Goal: Task Accomplishment & Management: Use online tool/utility

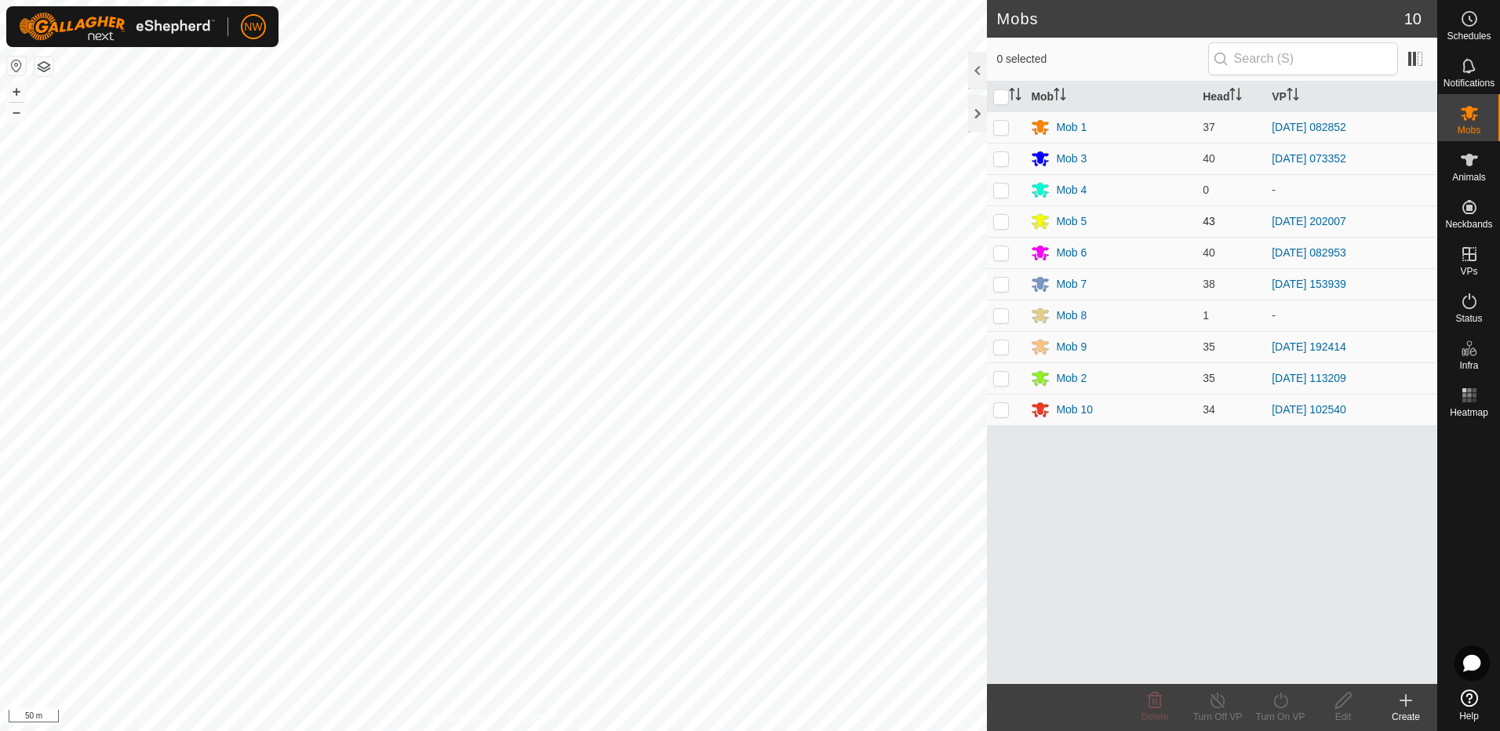
click at [1005, 221] on p-checkbox at bounding box center [1001, 221] width 16 height 13
checkbox input "true"
click at [1218, 702] on line at bounding box center [1218, 701] width 13 height 13
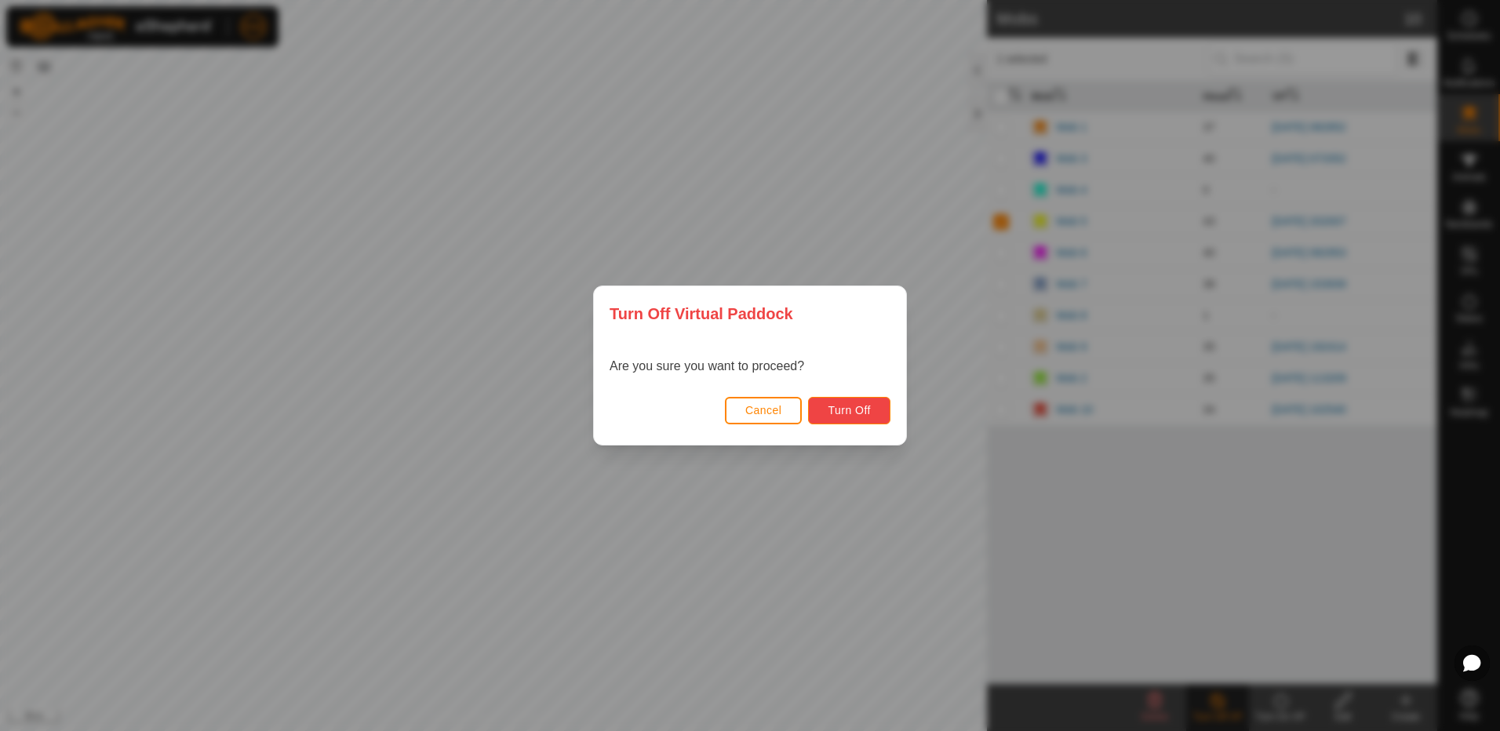
click at [870, 407] on span "Turn Off" at bounding box center [849, 410] width 43 height 13
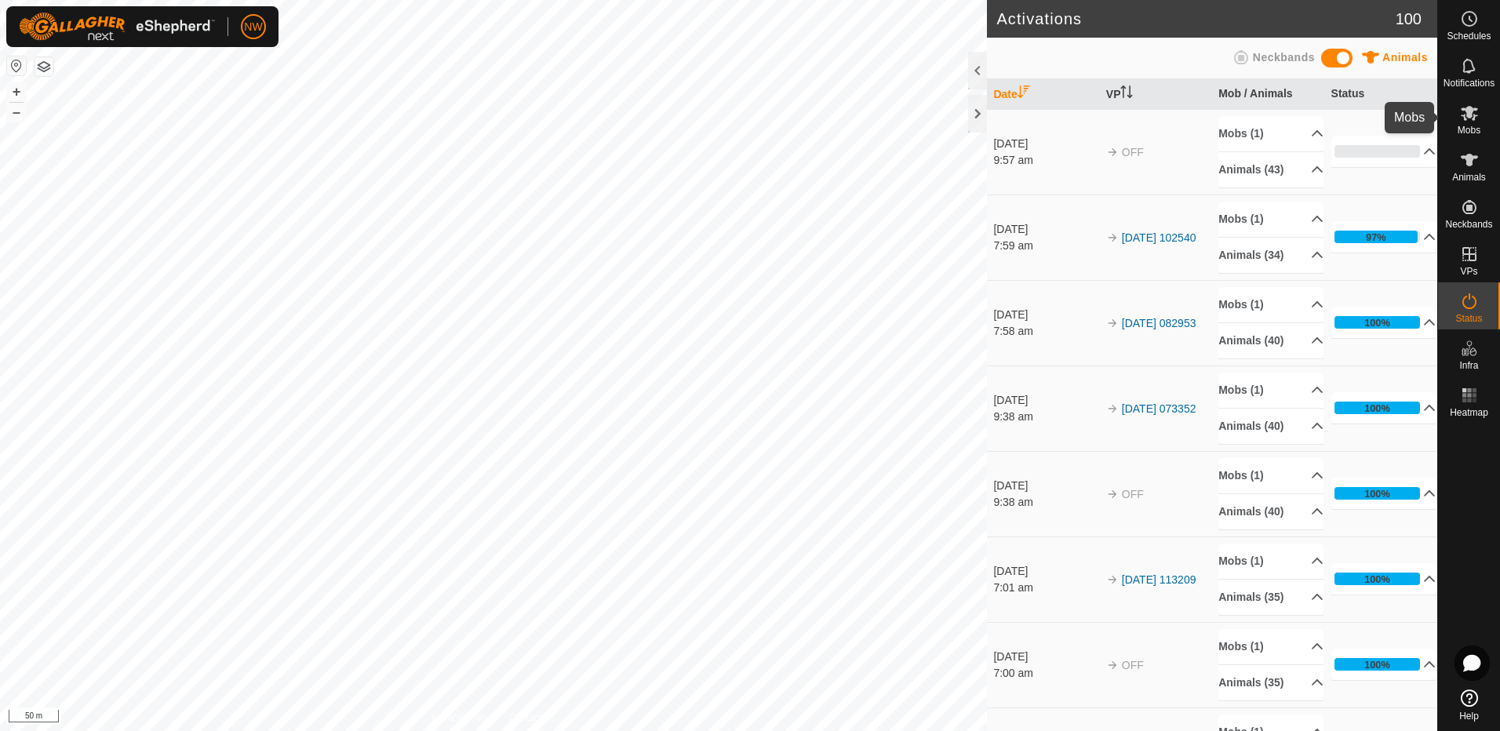
click at [1476, 118] on icon at bounding box center [1469, 113] width 19 height 19
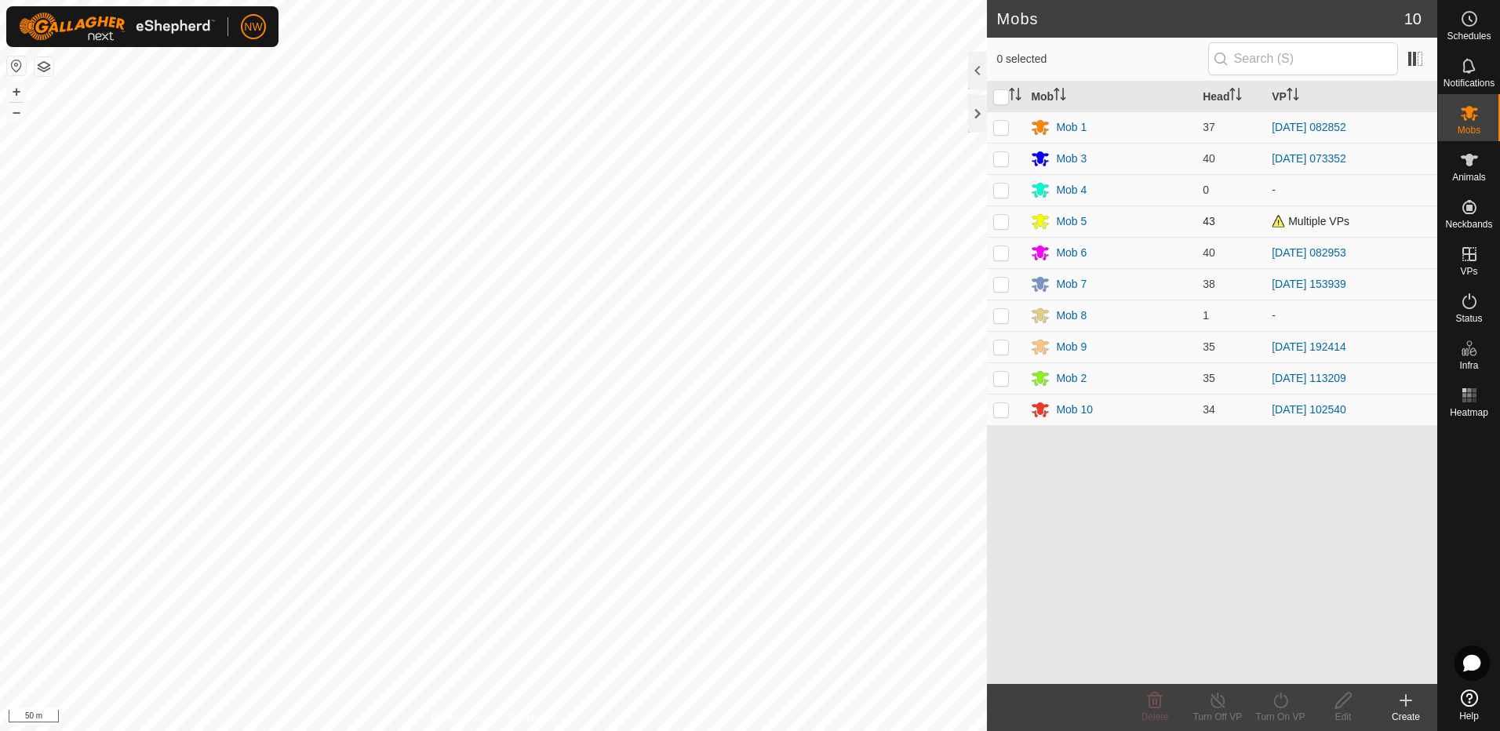
click at [1004, 220] on p-checkbox at bounding box center [1001, 221] width 16 height 13
checkbox input "true"
click at [1277, 694] on icon at bounding box center [1281, 700] width 20 height 19
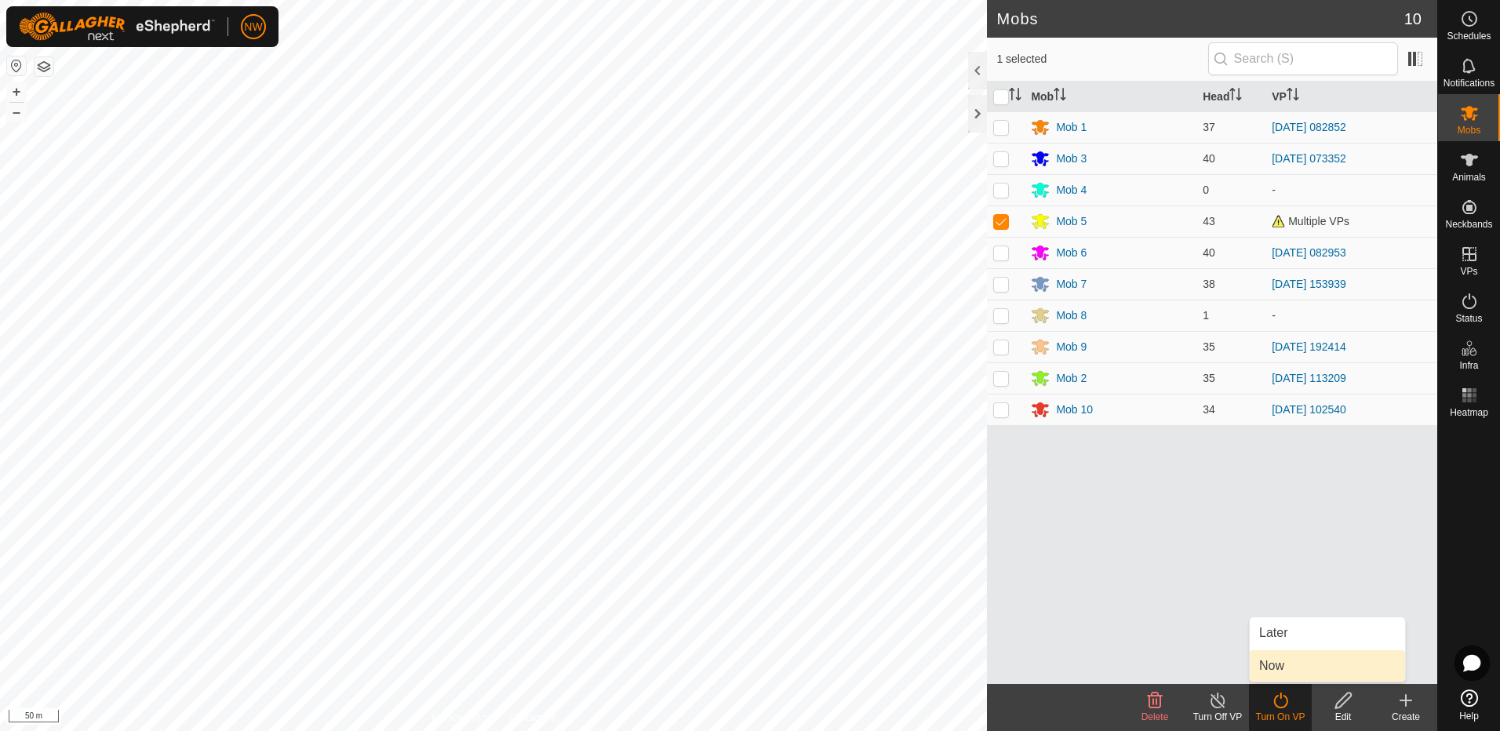
click at [1278, 665] on link "Now" at bounding box center [1327, 666] width 155 height 31
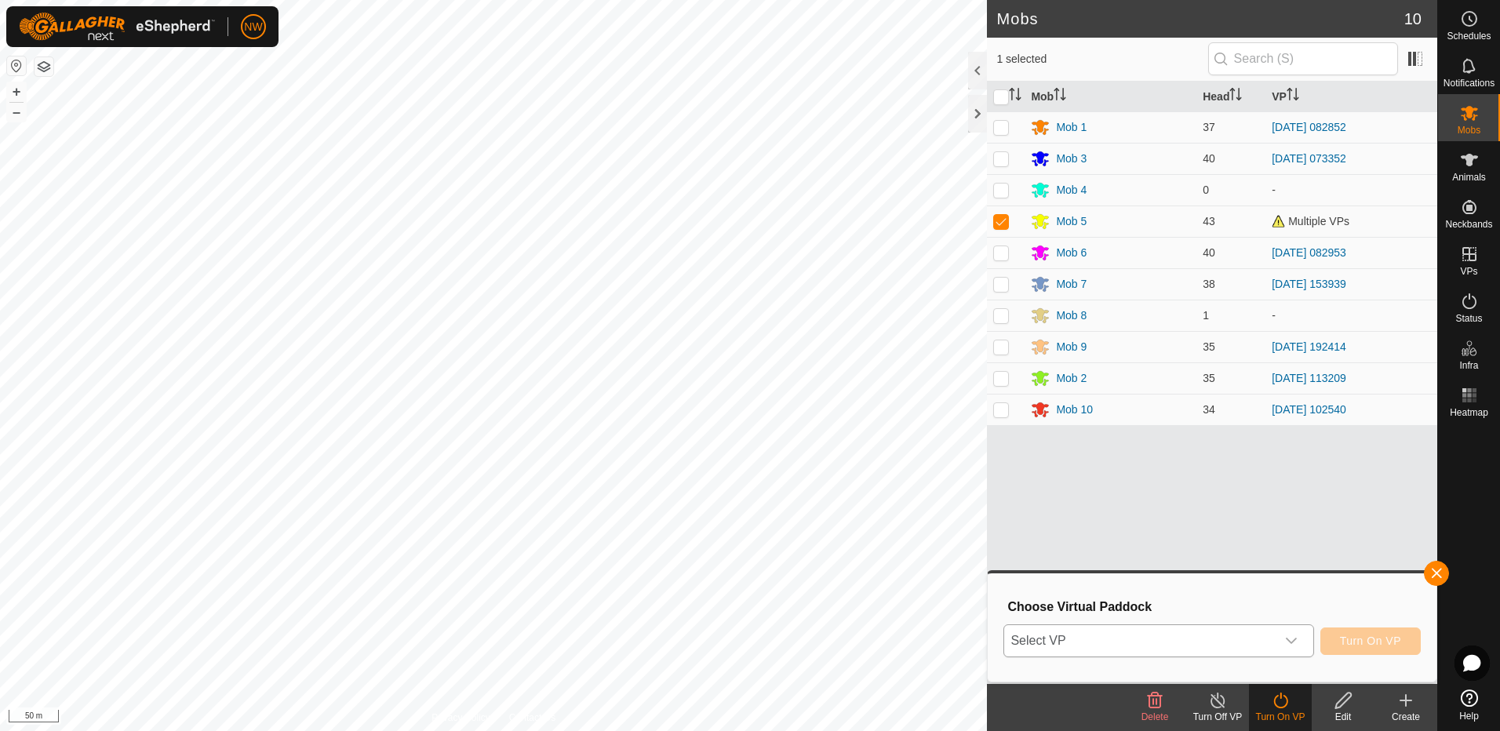
click at [1292, 639] on icon "dropdown trigger" at bounding box center [1291, 641] width 13 height 13
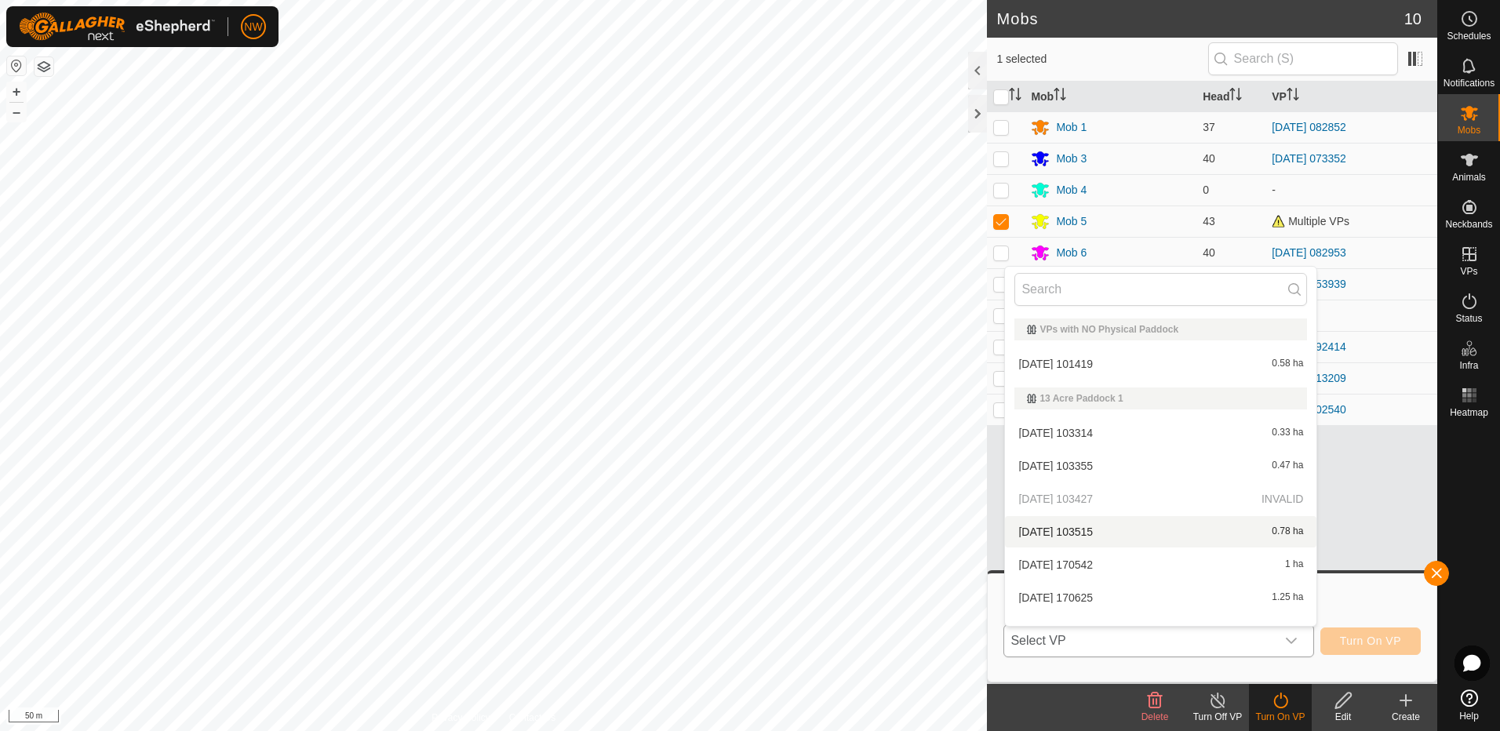
scroll to position [20, 0]
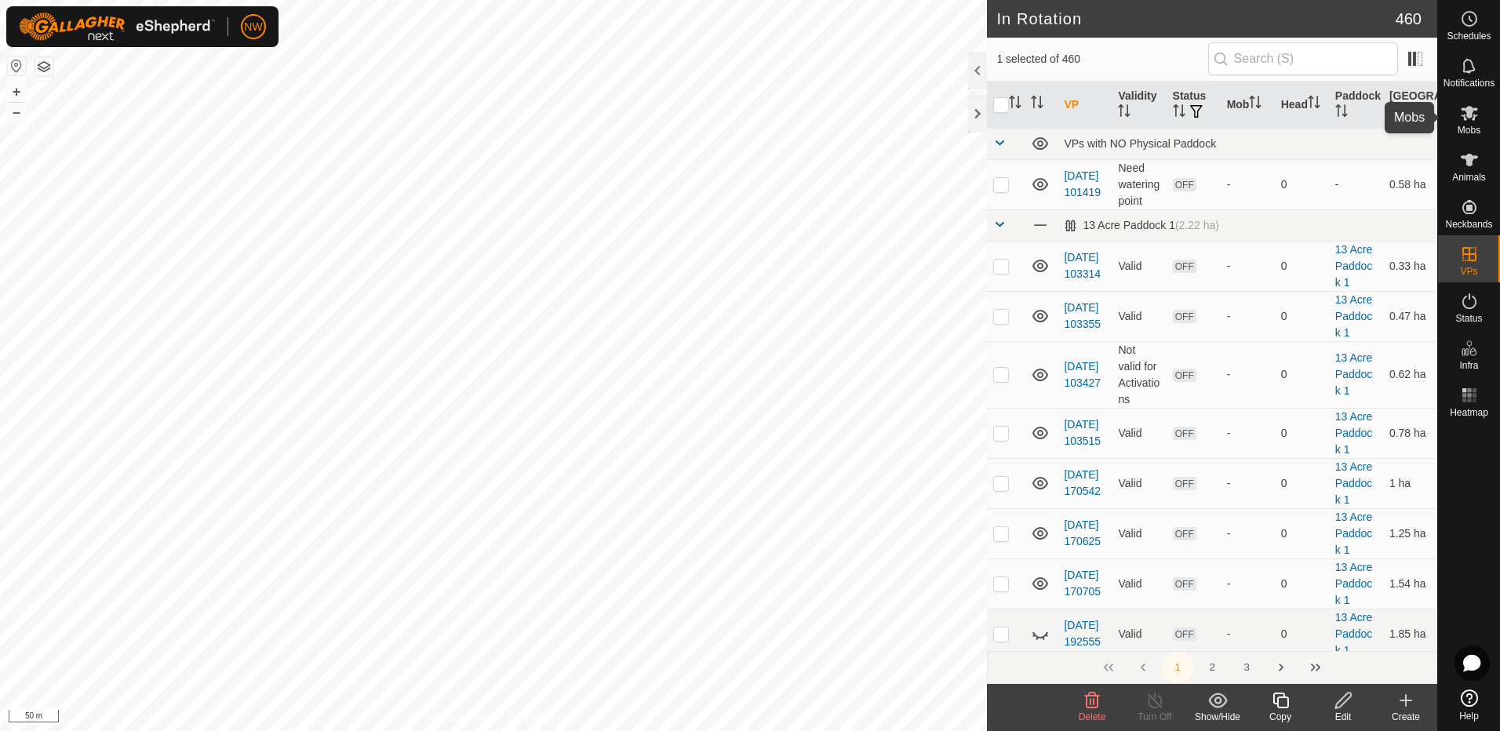
click at [1477, 118] on icon at bounding box center [1469, 113] width 19 height 19
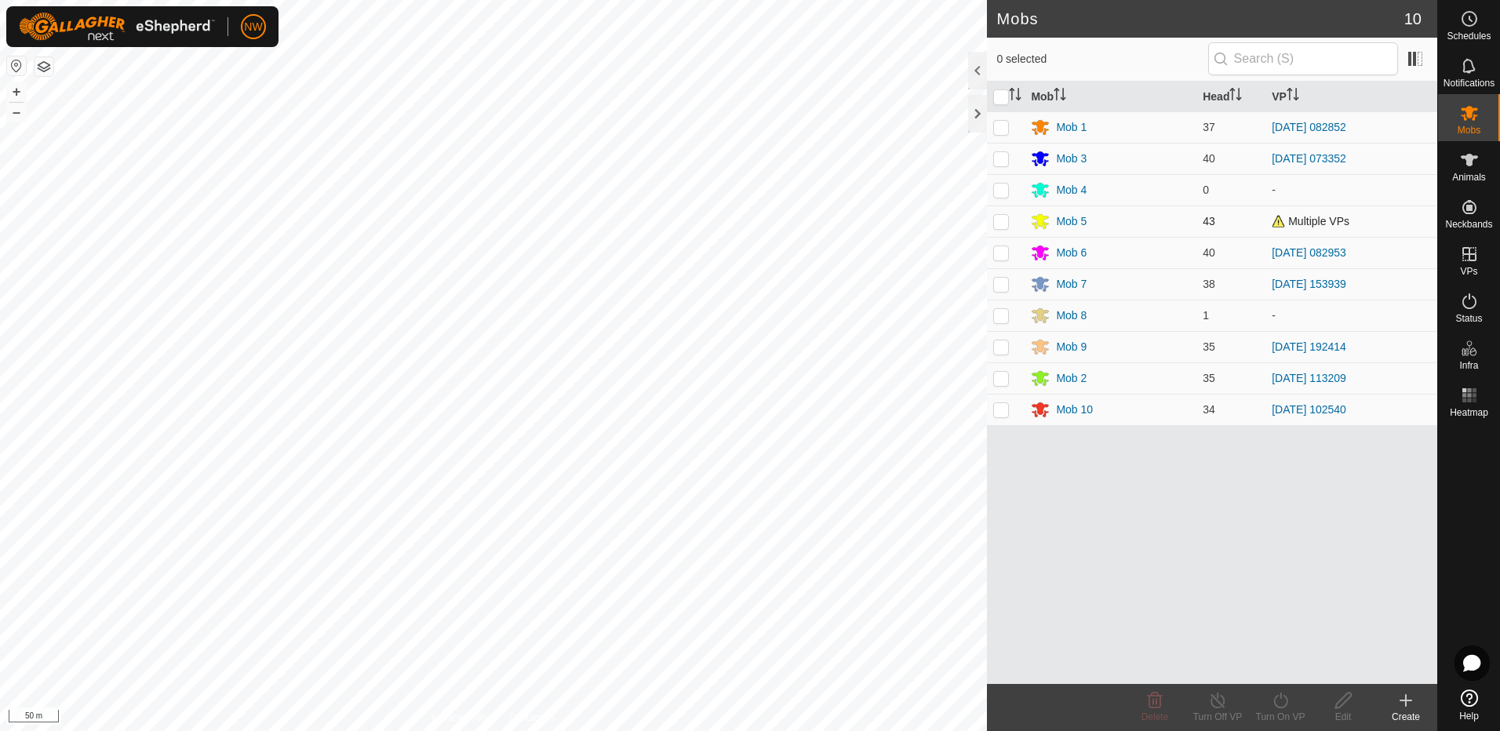
click at [1004, 222] on p-checkbox at bounding box center [1001, 221] width 16 height 13
checkbox input "true"
click at [1281, 704] on icon at bounding box center [1281, 700] width 20 height 19
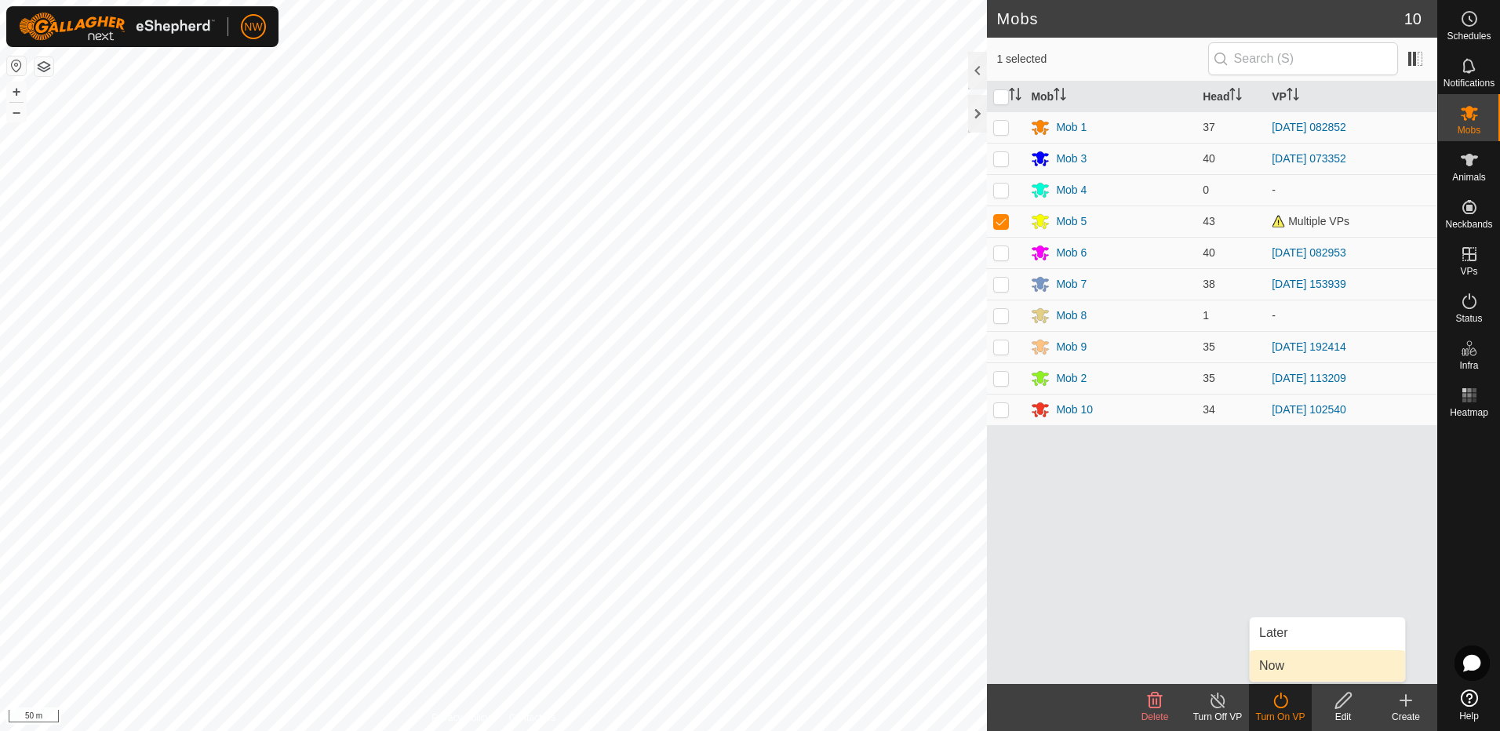
click at [1279, 666] on link "Now" at bounding box center [1327, 666] width 155 height 31
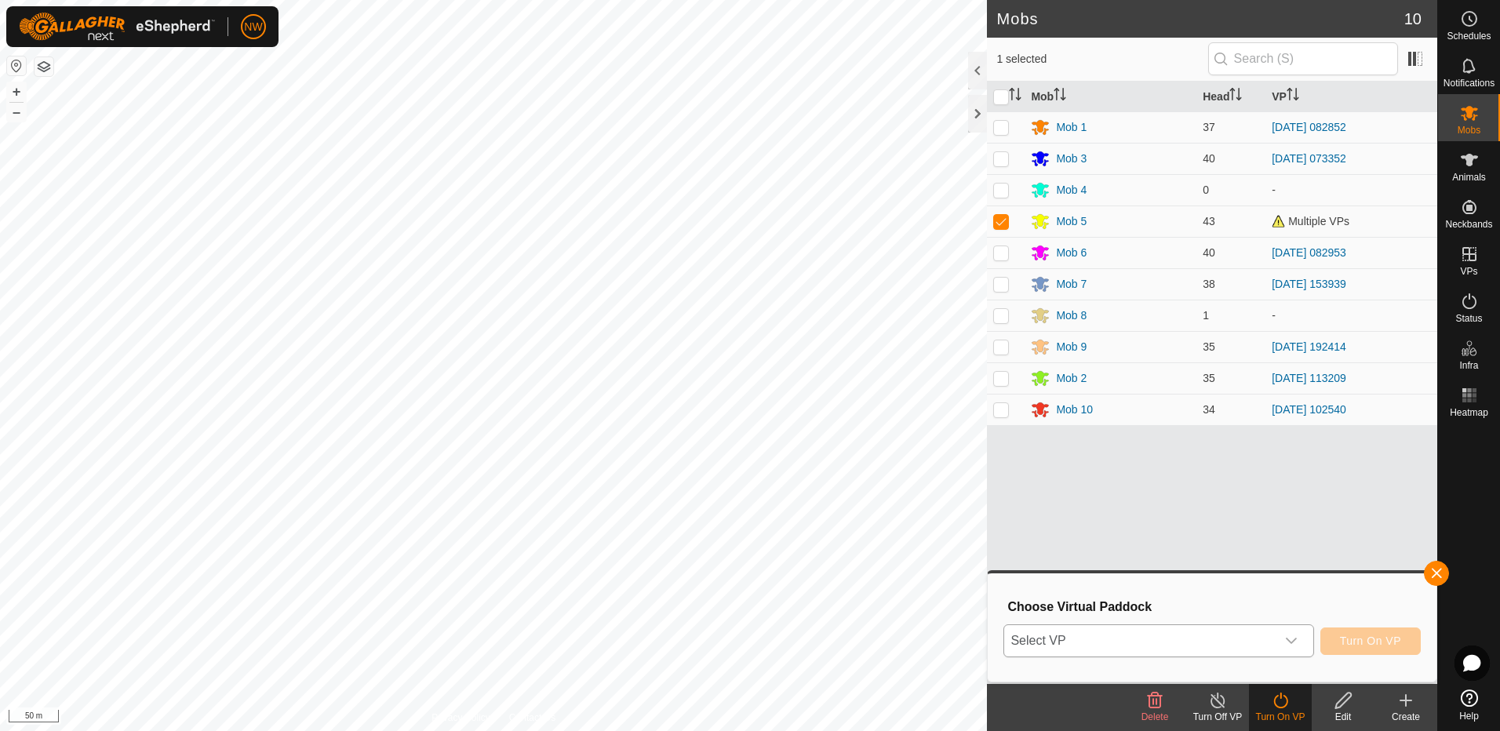
click at [1291, 639] on icon "dropdown trigger" at bounding box center [1291, 641] width 13 height 13
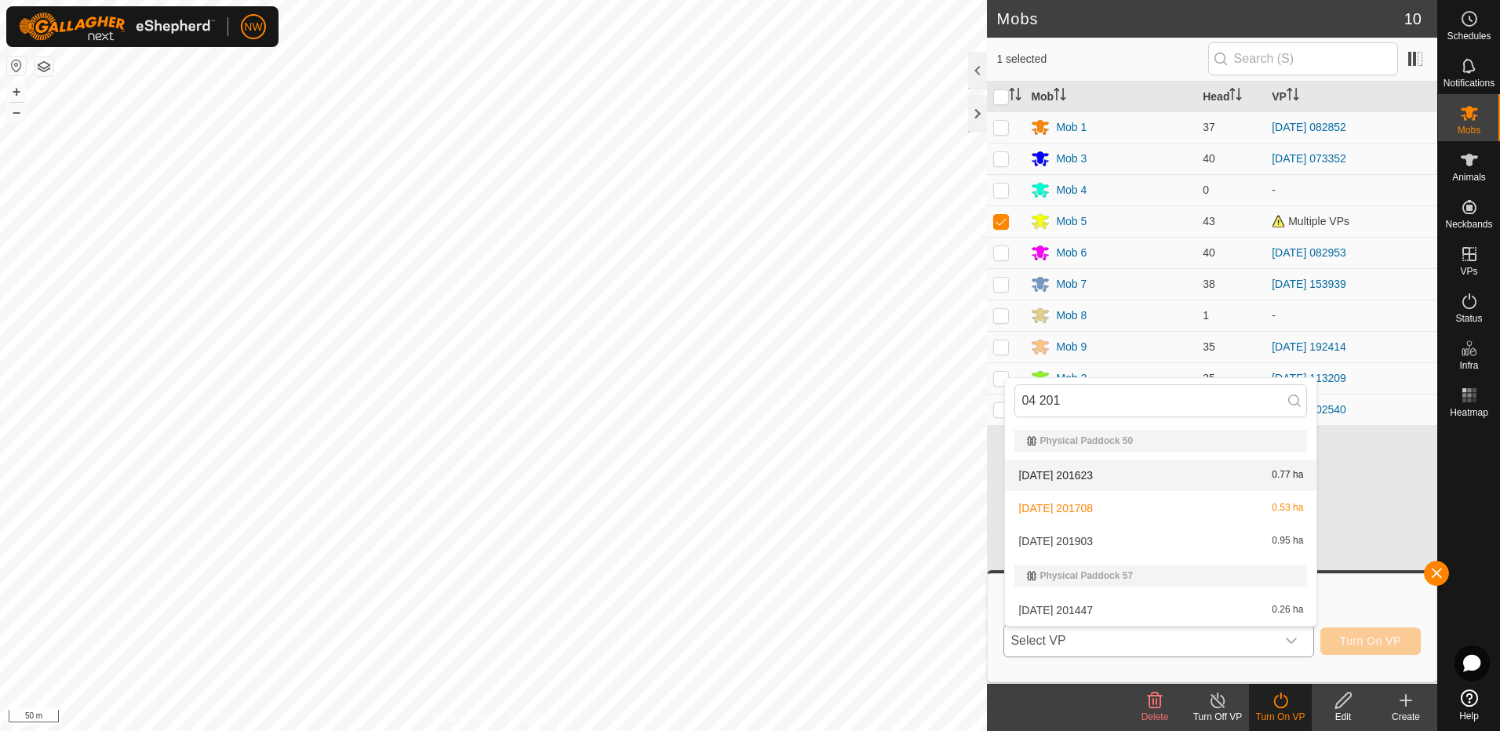
type input "04 201"
click at [1095, 476] on li "[DATE] 201623 0.77 ha" at bounding box center [1161, 475] width 312 height 31
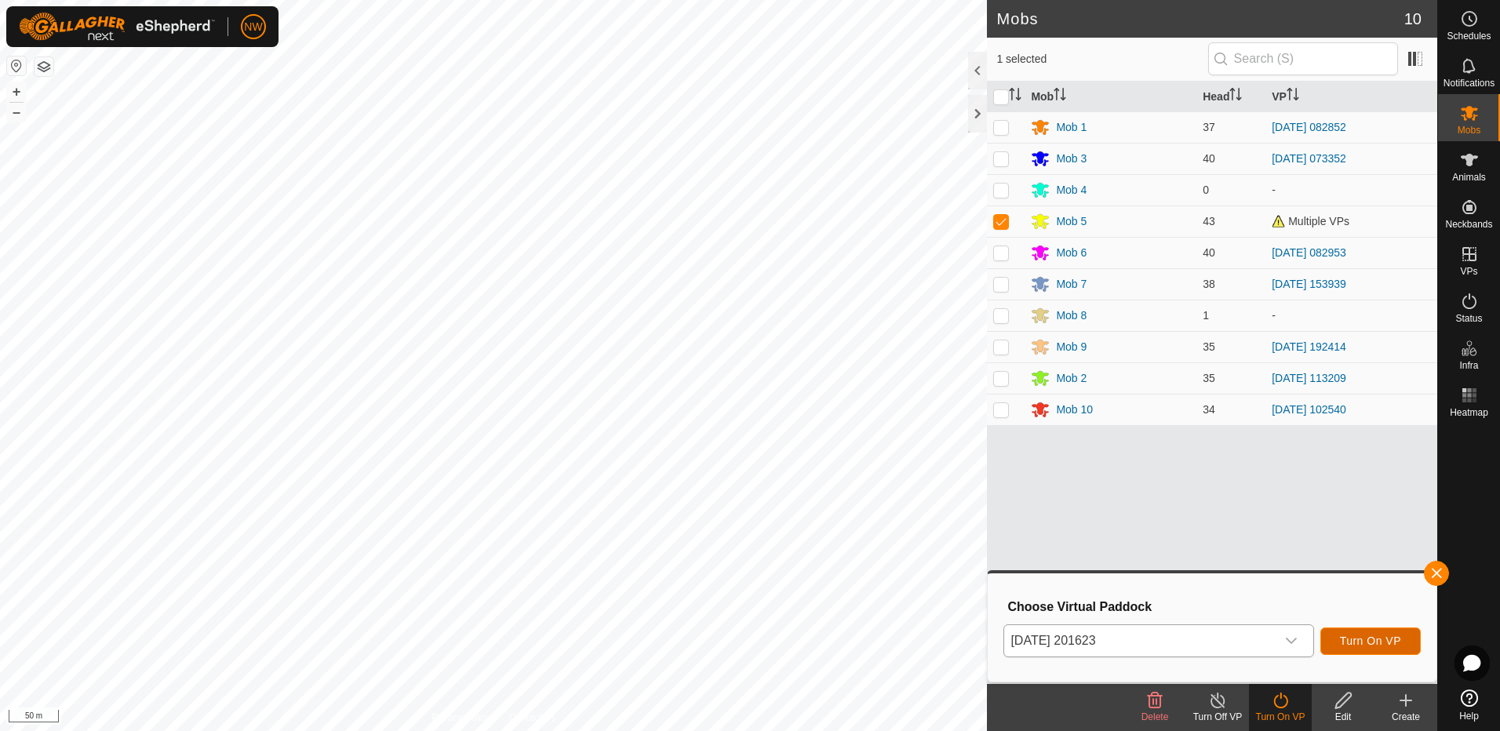
click at [1335, 638] on button "Turn On VP" at bounding box center [1371, 641] width 100 height 27
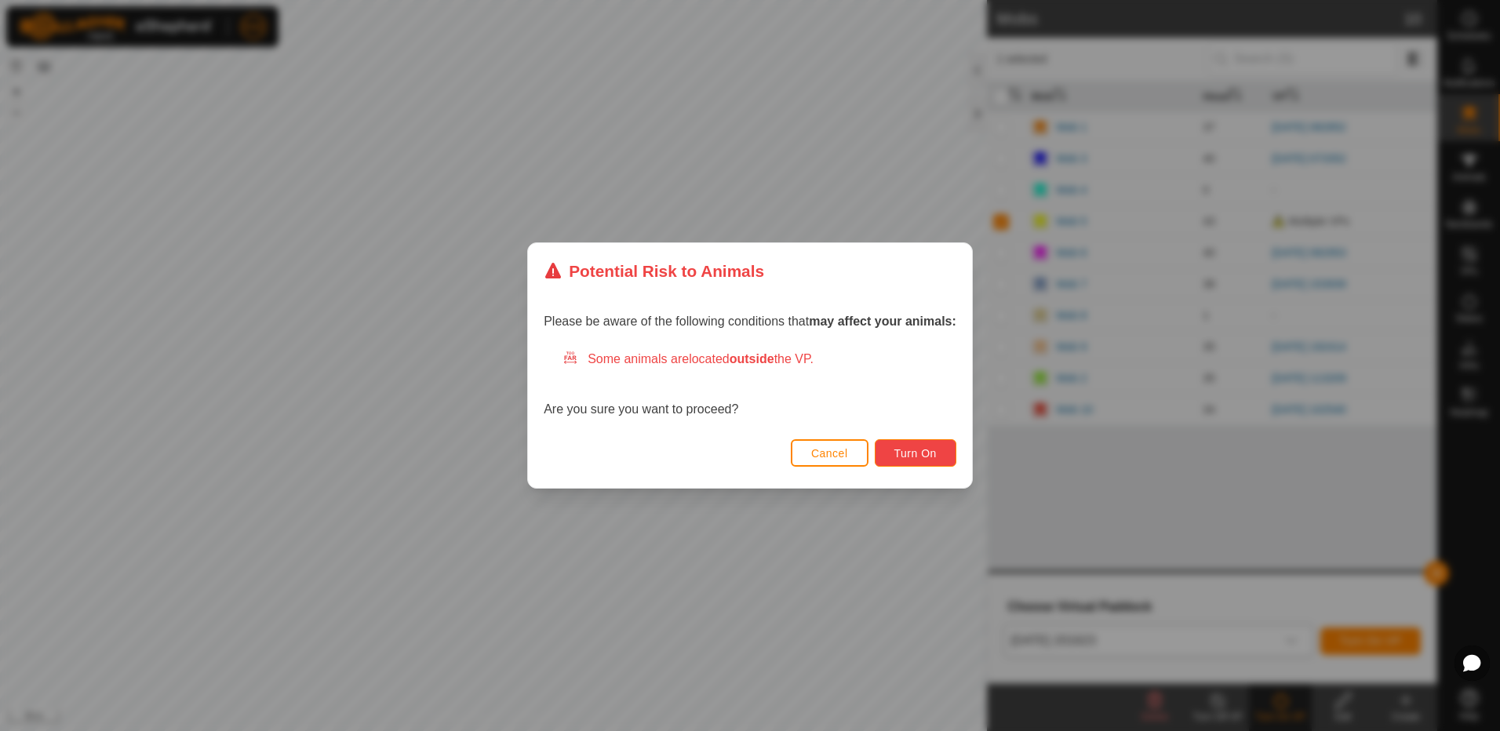
click at [922, 453] on span "Turn On" at bounding box center [916, 453] width 42 height 13
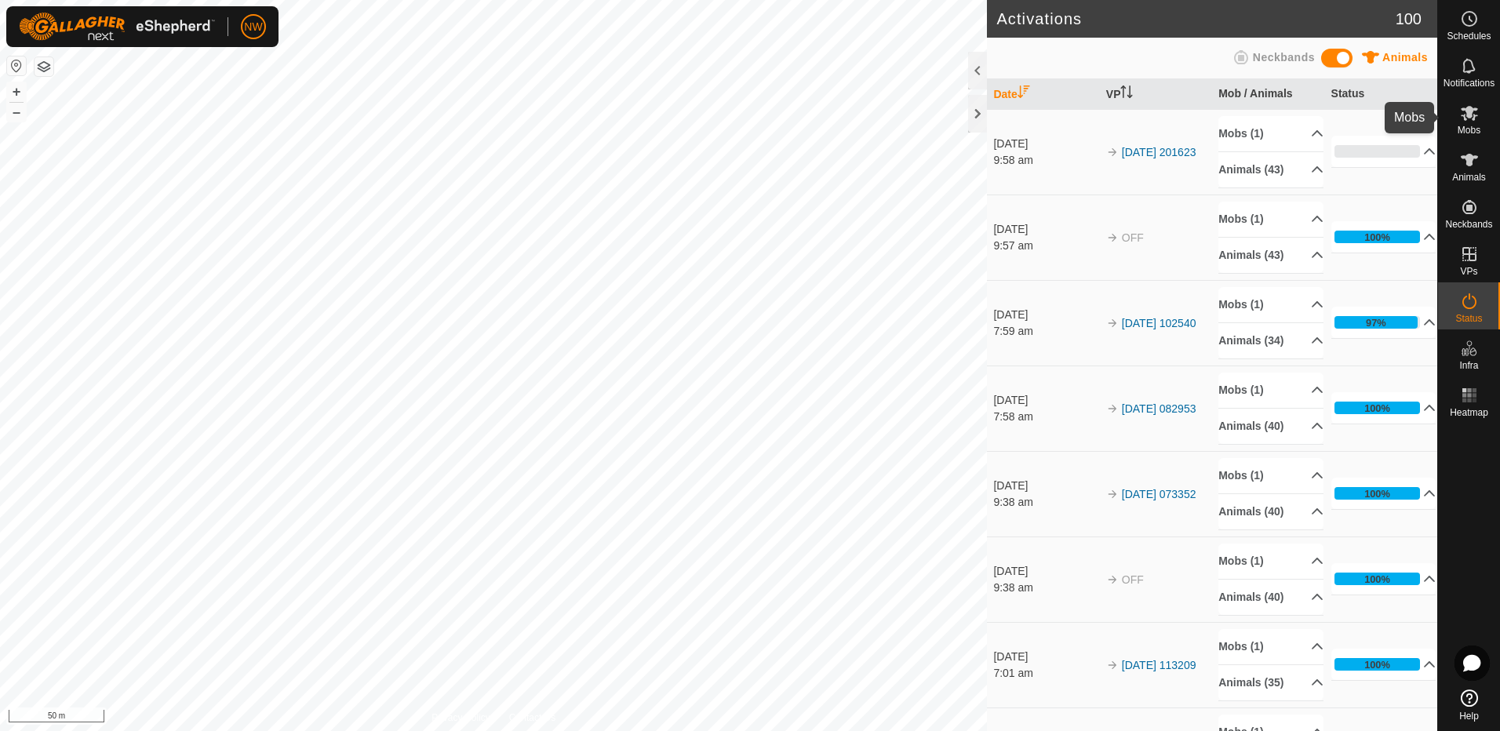
click at [1478, 123] on es-mob-svg-icon at bounding box center [1470, 112] width 28 height 25
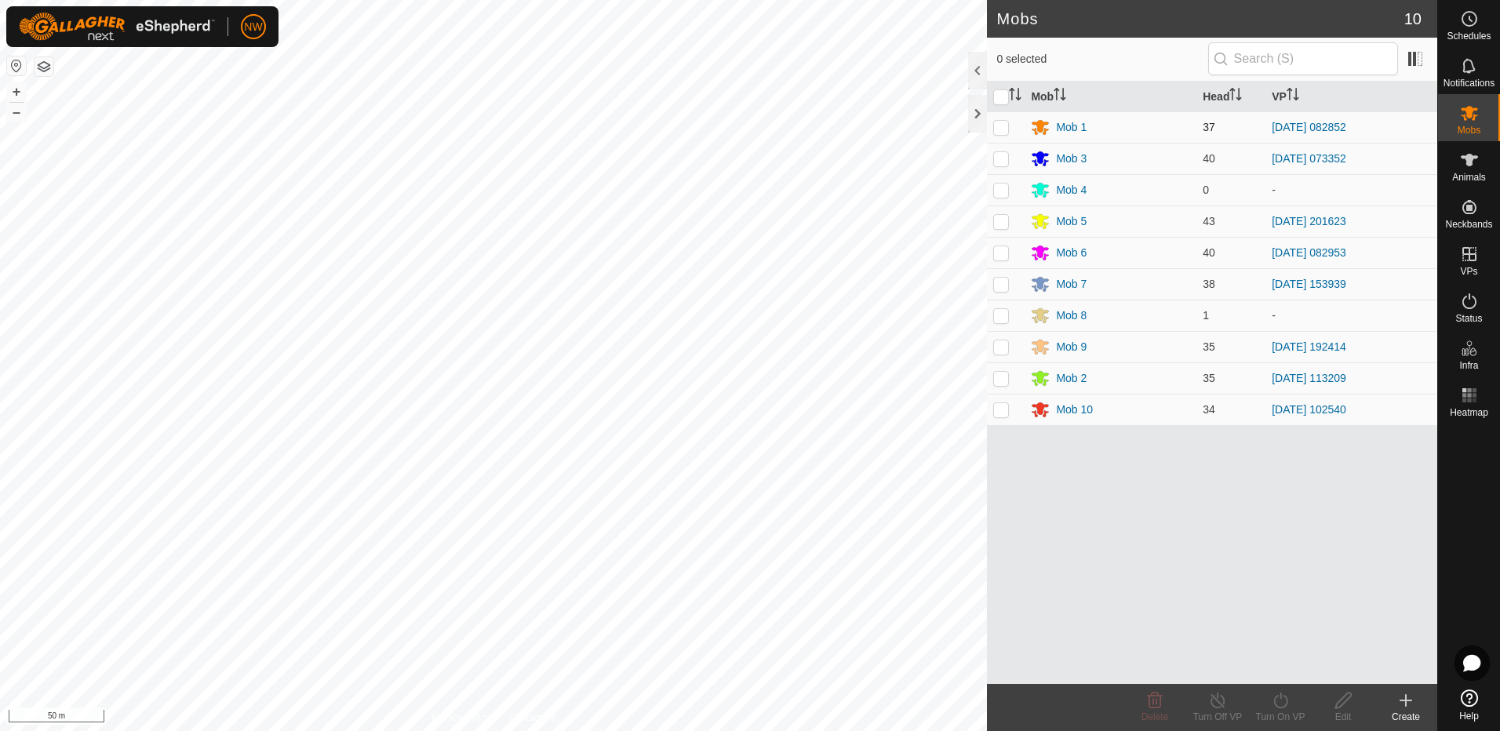
click at [1004, 122] on p-checkbox at bounding box center [1001, 127] width 16 height 13
checkbox input "true"
click at [1218, 702] on line at bounding box center [1218, 701] width 13 height 13
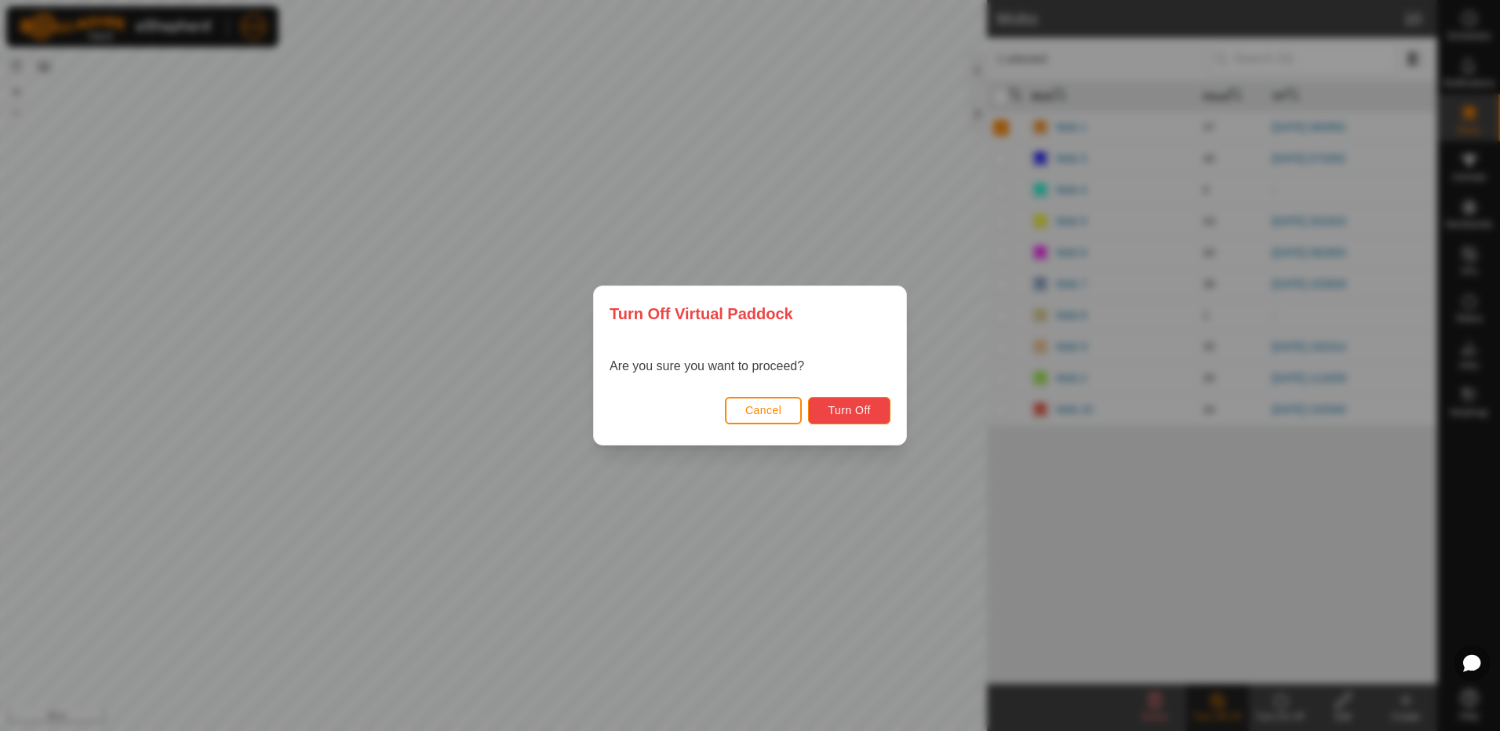
click at [865, 410] on span "Turn Off" at bounding box center [849, 410] width 43 height 13
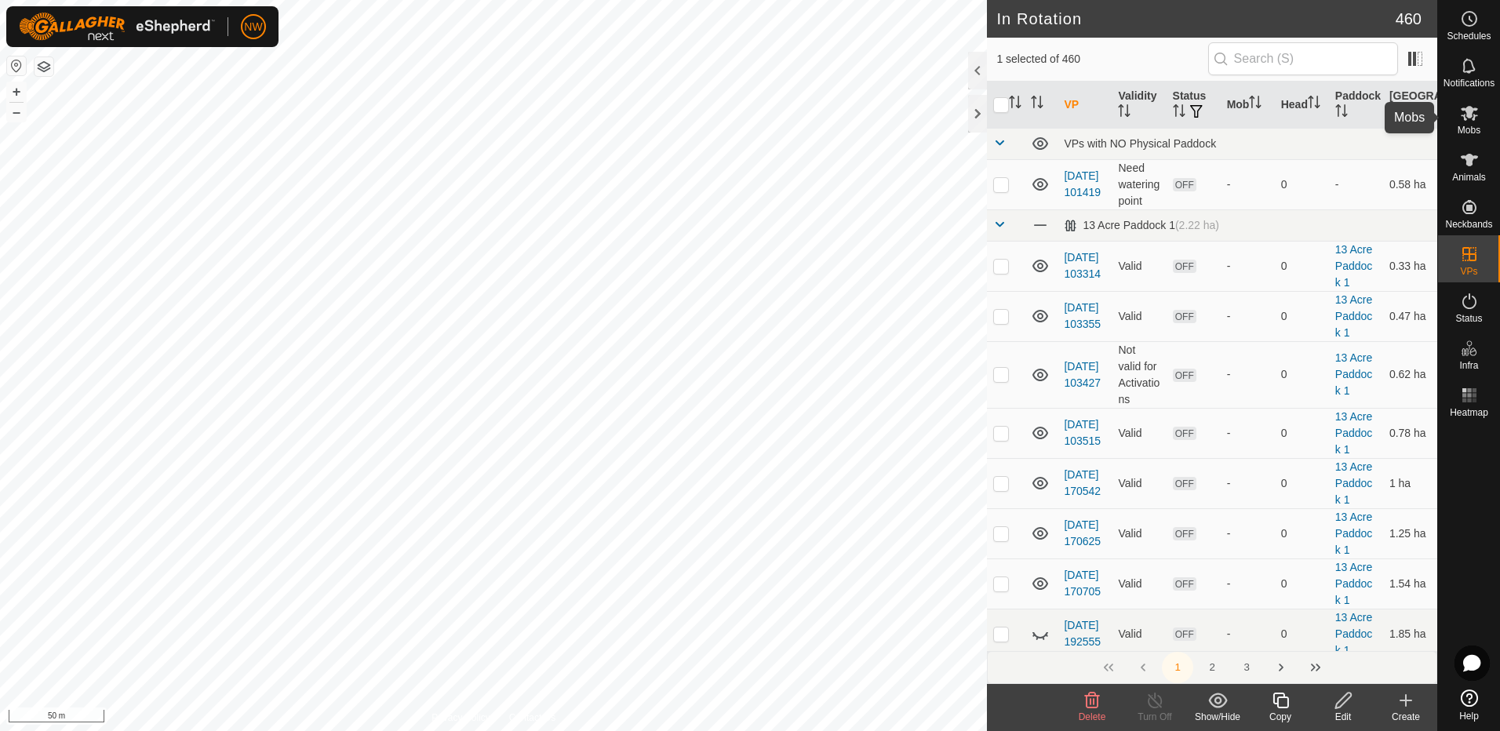
click at [1468, 110] on icon at bounding box center [1469, 113] width 17 height 15
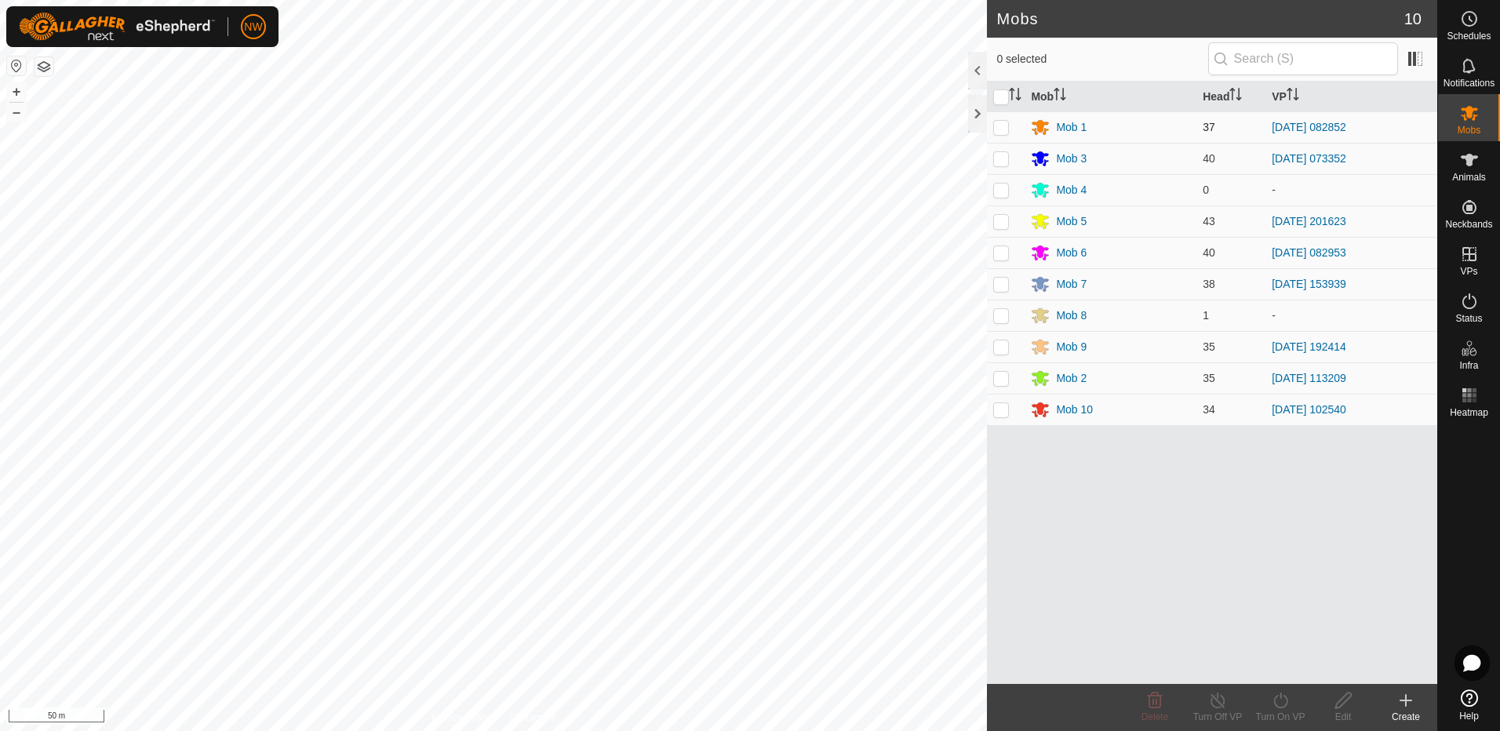
click at [1001, 126] on p-checkbox at bounding box center [1001, 127] width 16 height 13
checkbox input "true"
click at [1282, 705] on icon at bounding box center [1281, 700] width 20 height 19
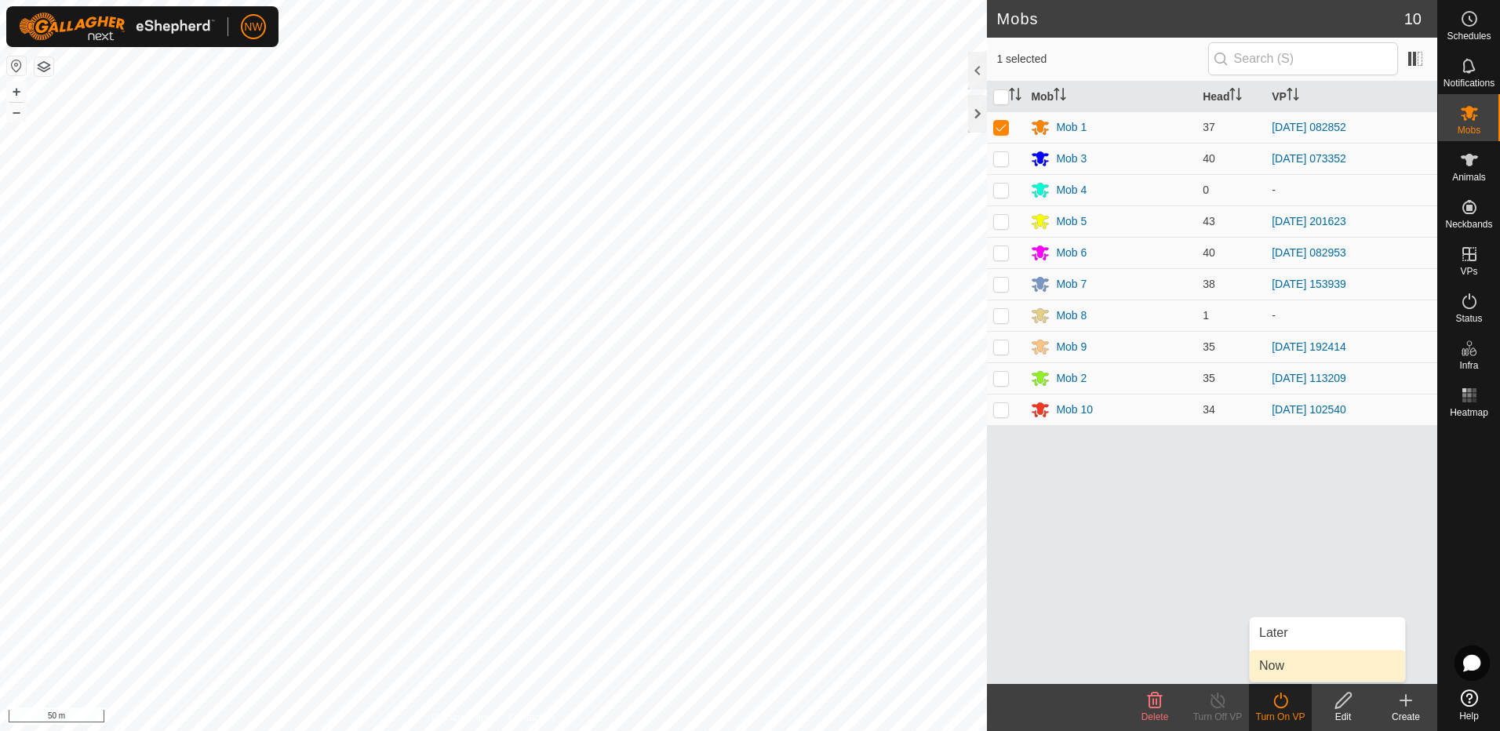
click at [1289, 669] on link "Now" at bounding box center [1327, 666] width 155 height 31
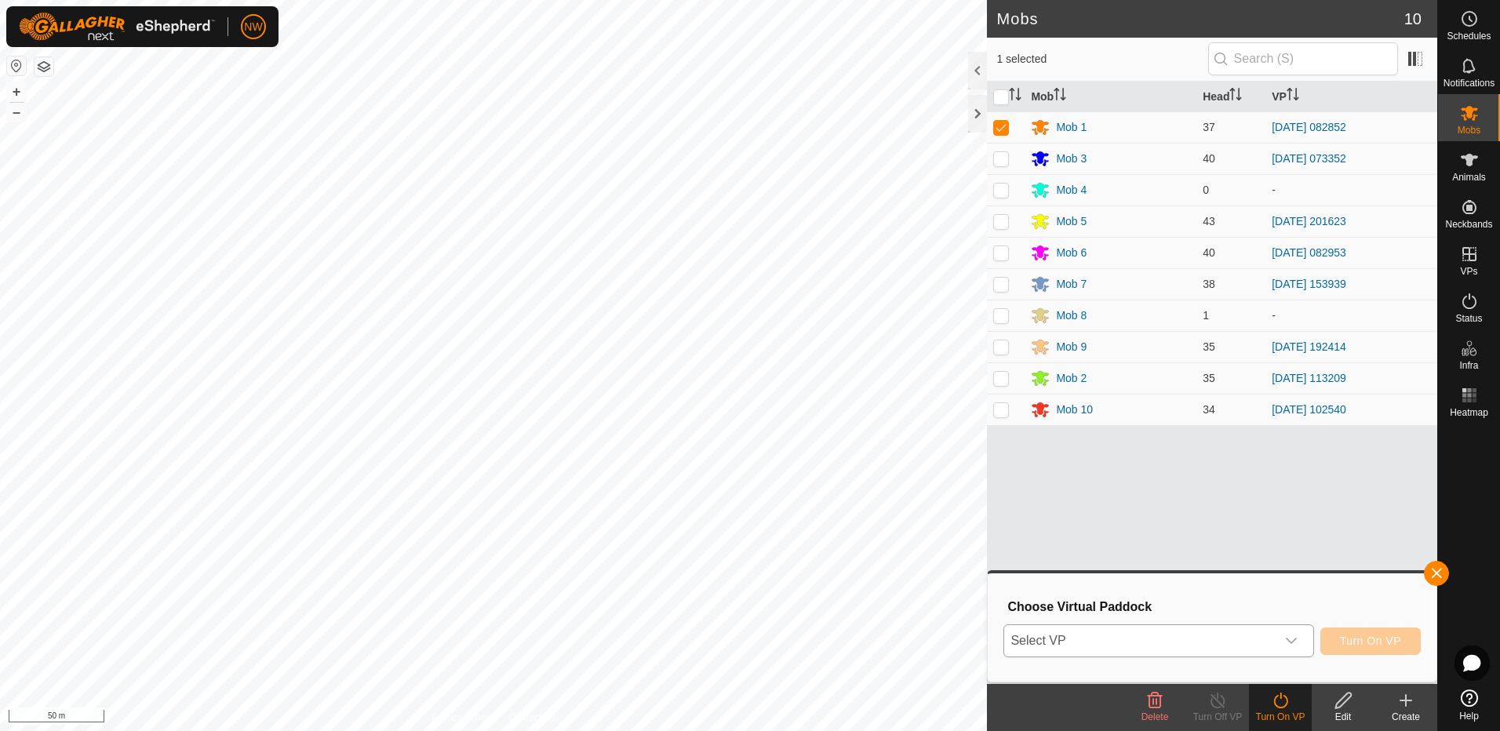
click at [1297, 640] on icon "dropdown trigger" at bounding box center [1291, 641] width 13 height 13
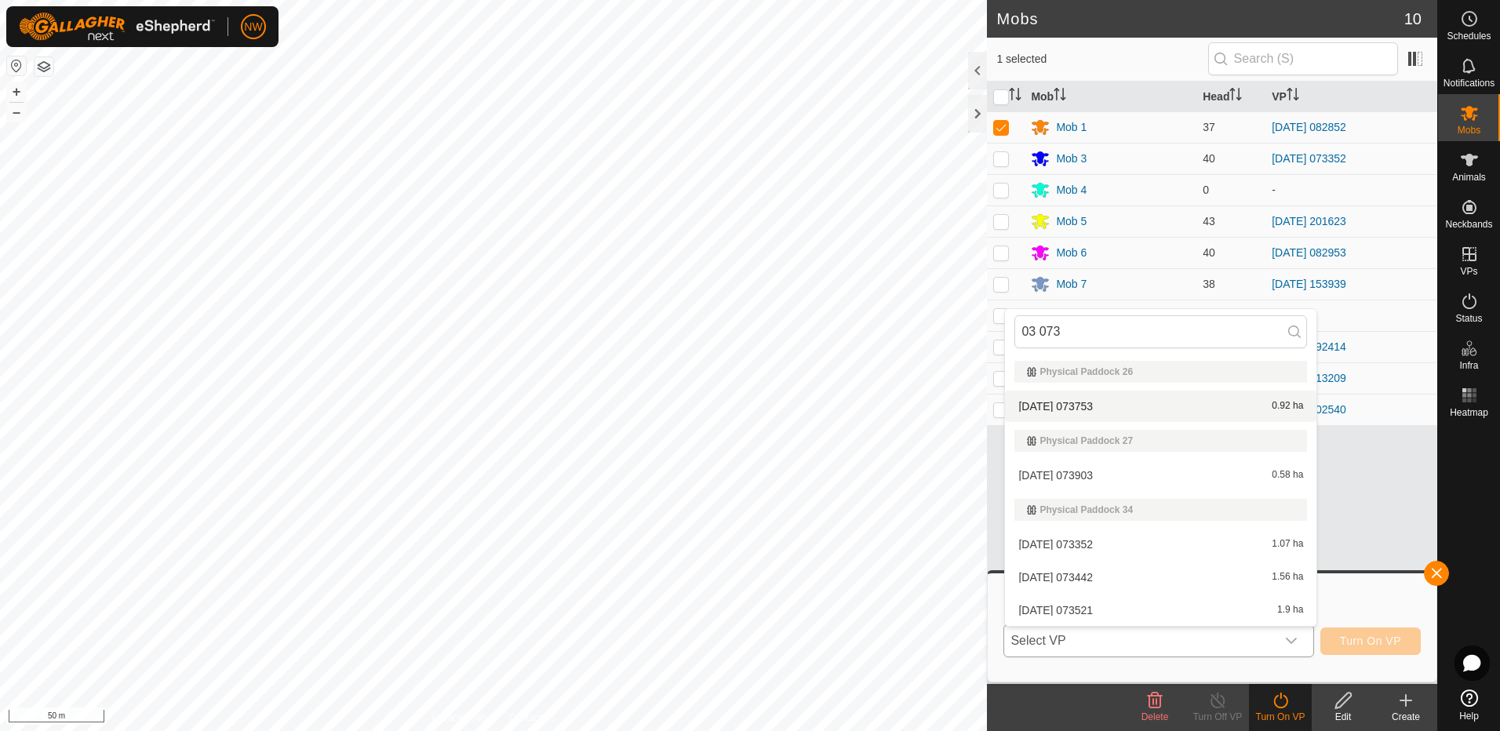
type input "03 073"
click at [1077, 404] on li "[DATE] 073753 0.92 ha" at bounding box center [1161, 406] width 312 height 31
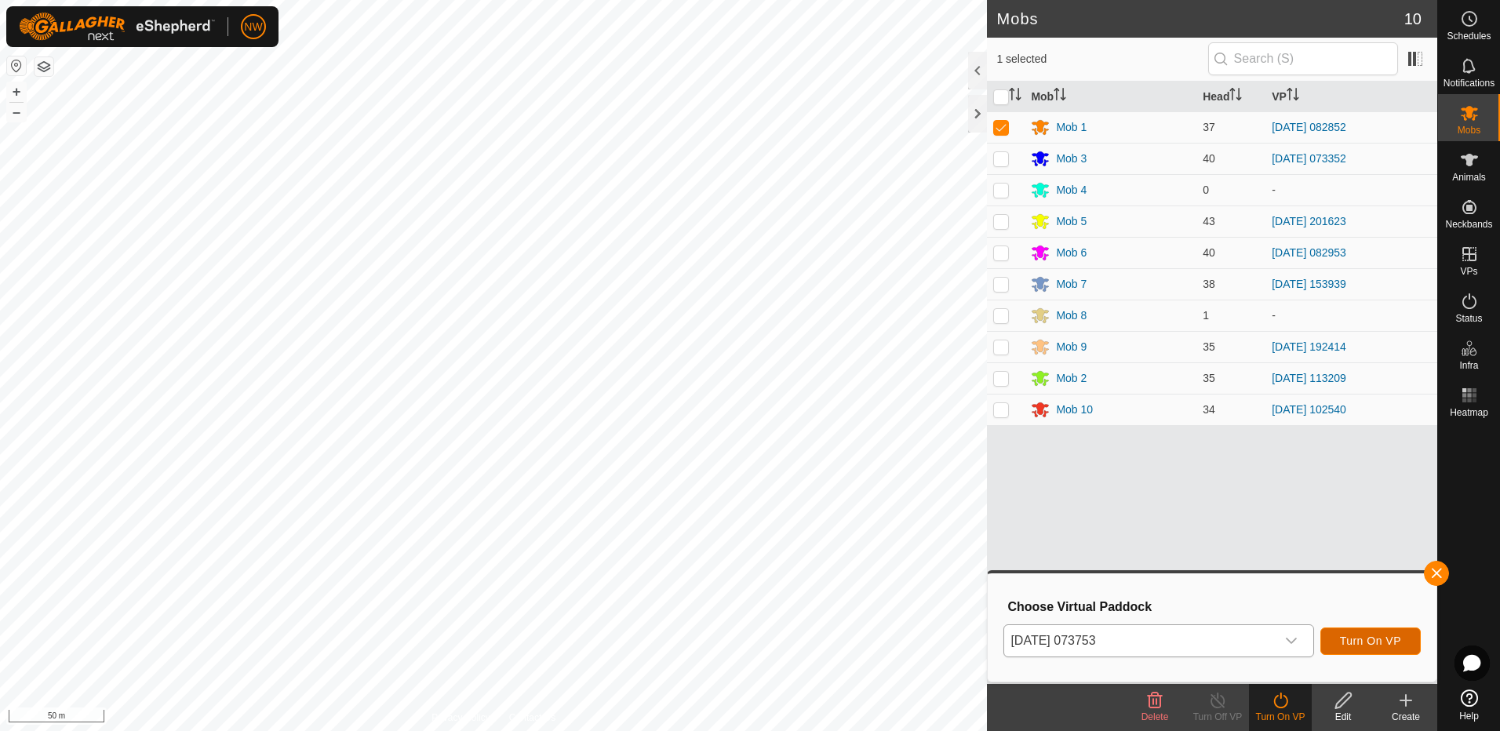
click at [1377, 638] on span "Turn On VP" at bounding box center [1370, 641] width 61 height 13
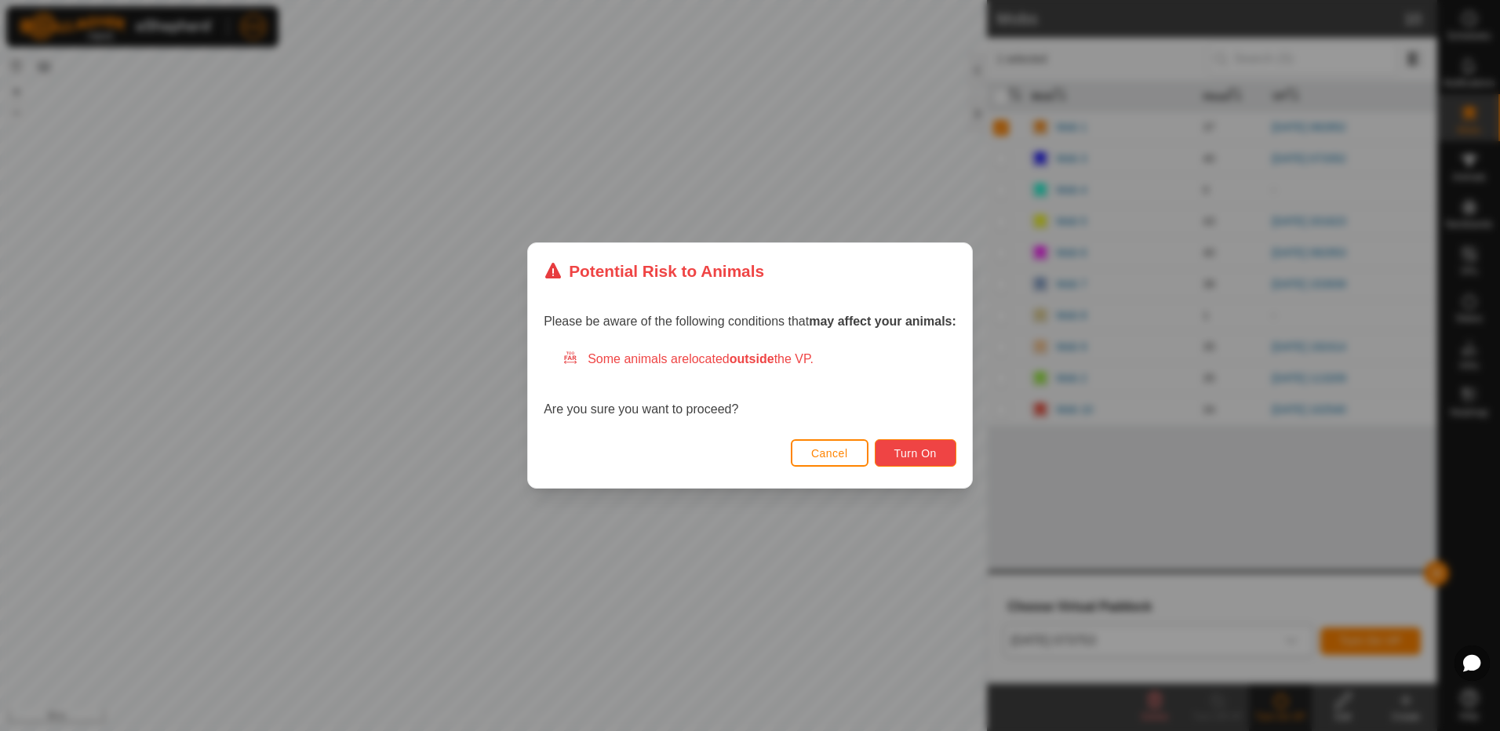
click at [899, 445] on button "Turn On" at bounding box center [916, 452] width 82 height 27
